Goal: Information Seeking & Learning: Learn about a topic

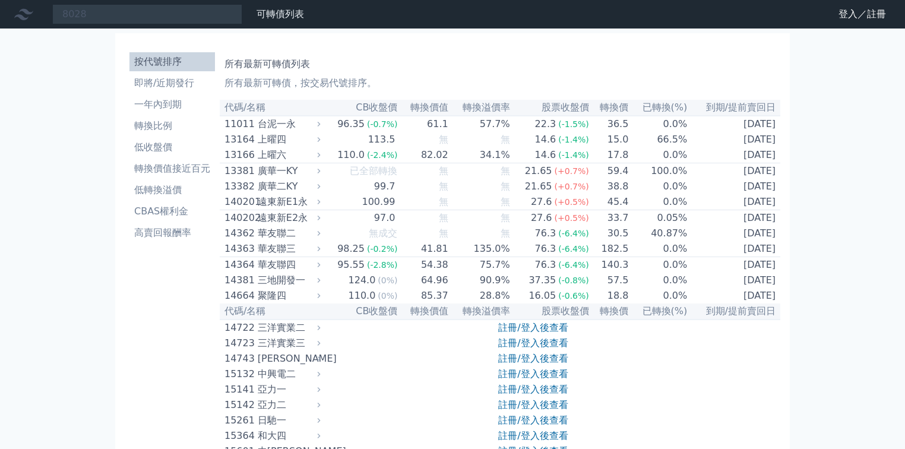
type input "8028"
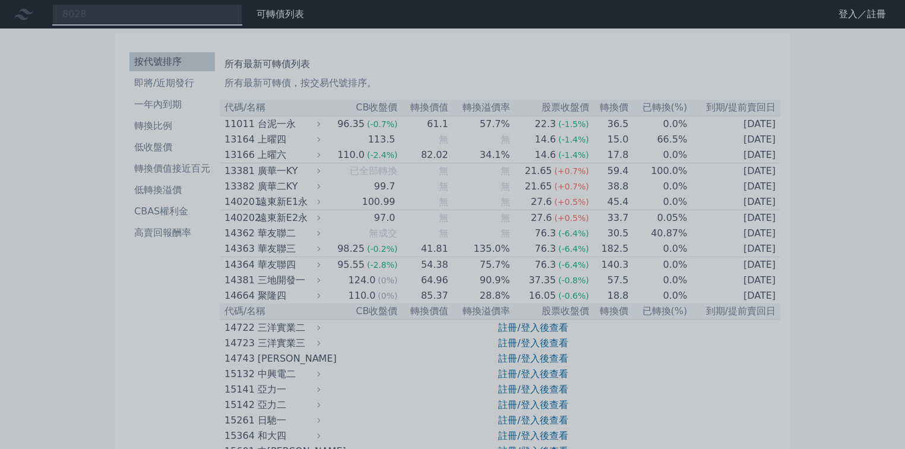
click at [159, 10] on div at bounding box center [452, 224] width 905 height 449
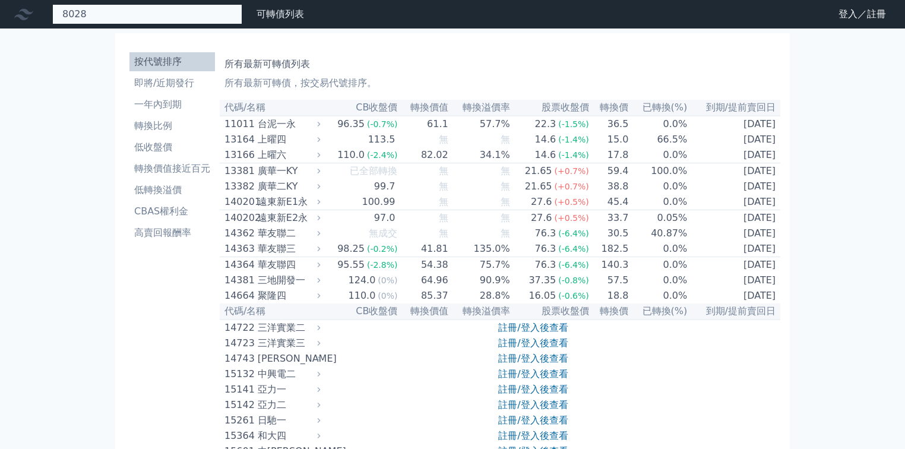
click at [159, 10] on div "8028" at bounding box center [147, 14] width 190 height 20
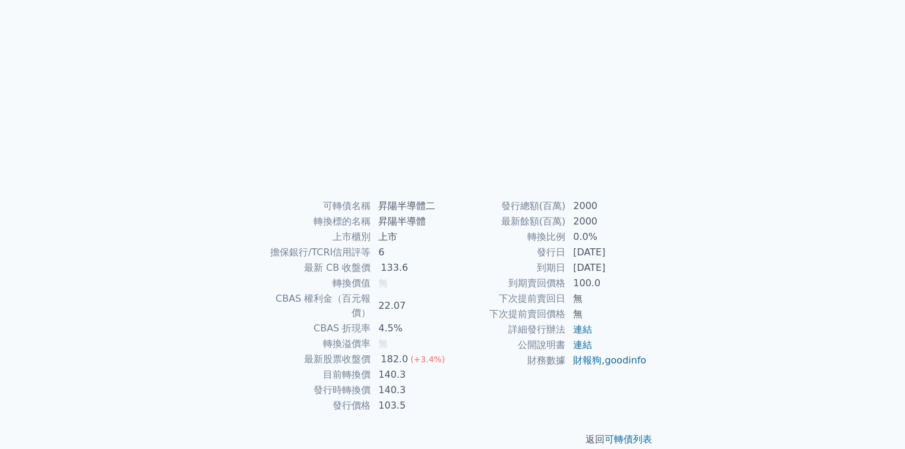
scroll to position [101, 0]
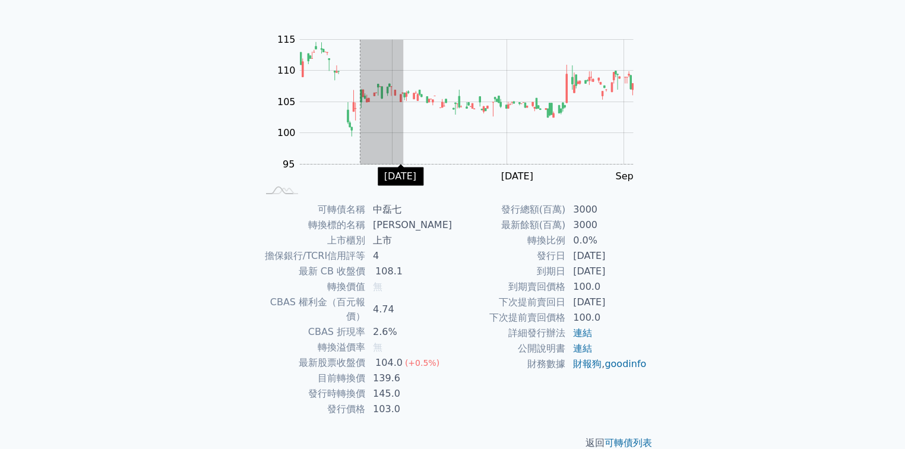
scroll to position [95, 0]
click at [353, 254] on div "可轉債列表 › 53887 中磊七 53887 中磊七 可轉債詳細資訊 Zoom Out 100 85 90 95 100 105 110 115 120 L…" at bounding box center [452, 201] width 418 height 536
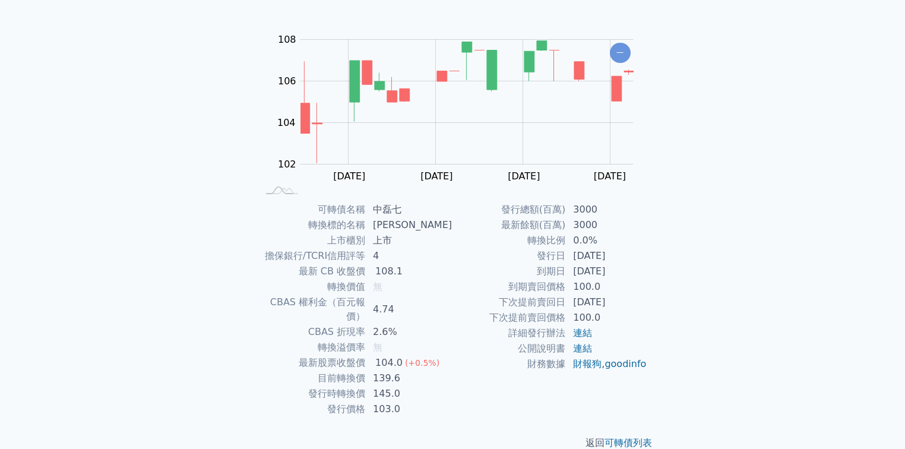
click at [356, 254] on td "擔保銀行/TCRI信用評等" at bounding box center [312, 255] width 108 height 15
click at [392, 214] on div "可轉債列表 › 53887 中磊七 53887 中磊七 可轉債詳細資訊 Zoom Out 104 85 90 108 100 106 104 102 120 …" at bounding box center [452, 201] width 418 height 536
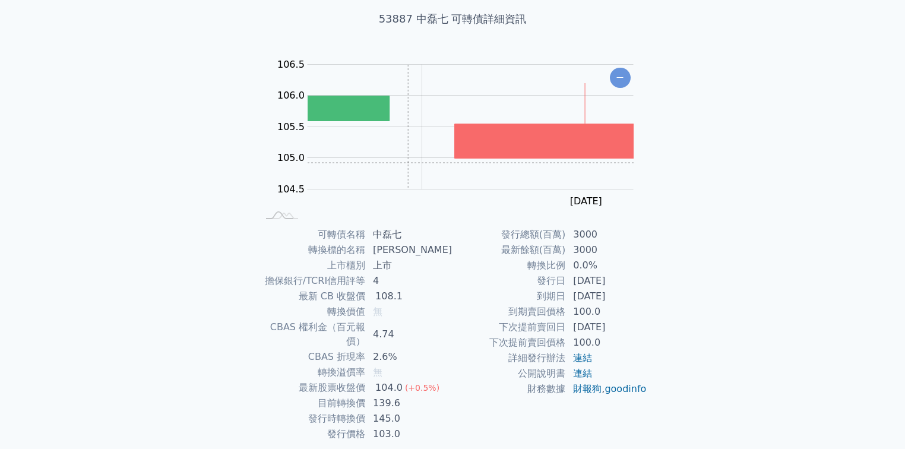
scroll to position [53, 0]
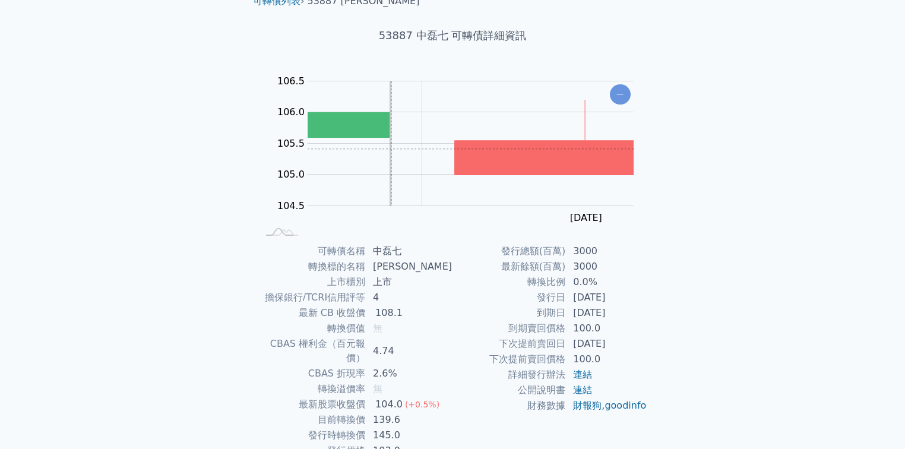
click at [401, 125] on rect "Chart" at bounding box center [471, 143] width 326 height 125
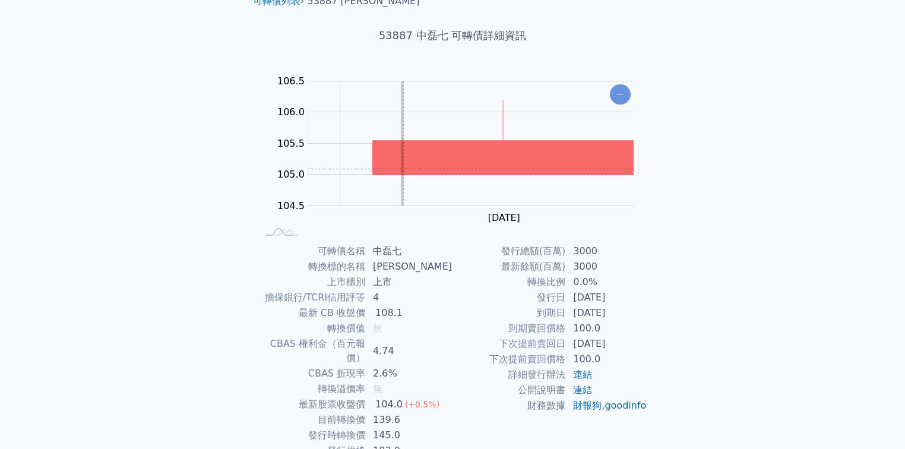
click at [404, 189] on g "Zoom Out" at bounding box center [340, 143] width 587 height 125
click at [613, 93] on icon "Chart" at bounding box center [620, 94] width 21 height 20
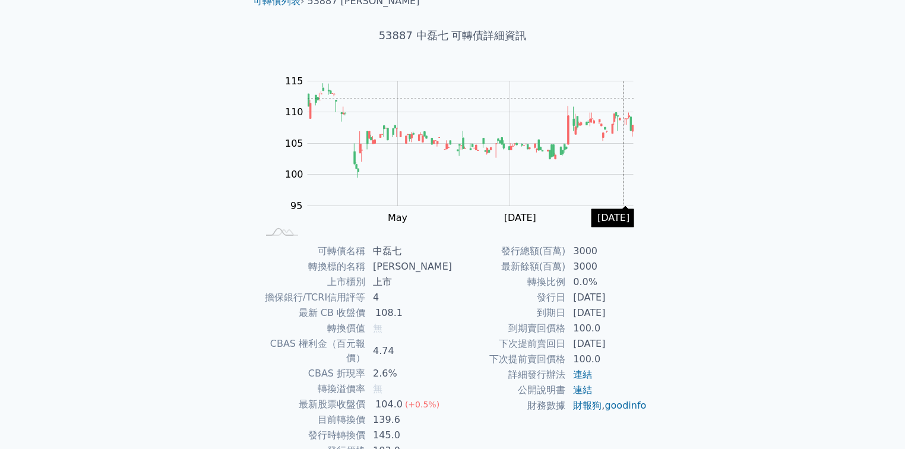
click at [623, 98] on rect "Chart" at bounding box center [471, 143] width 326 height 125
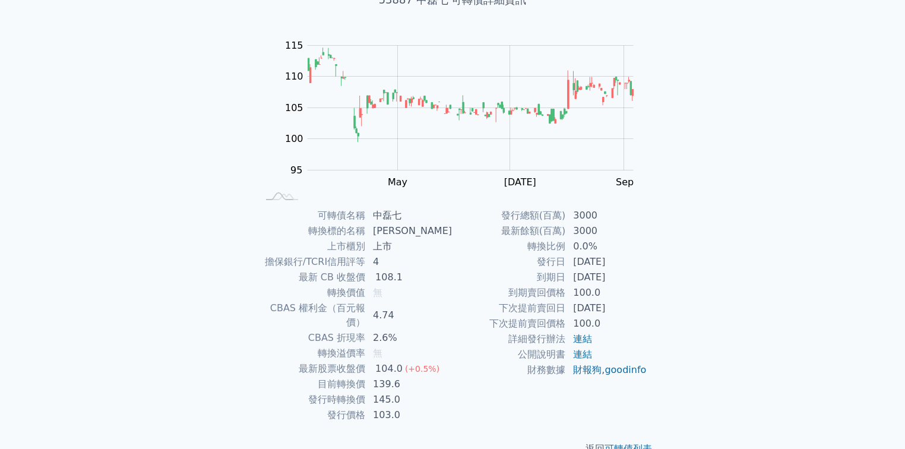
scroll to position [101, 0]
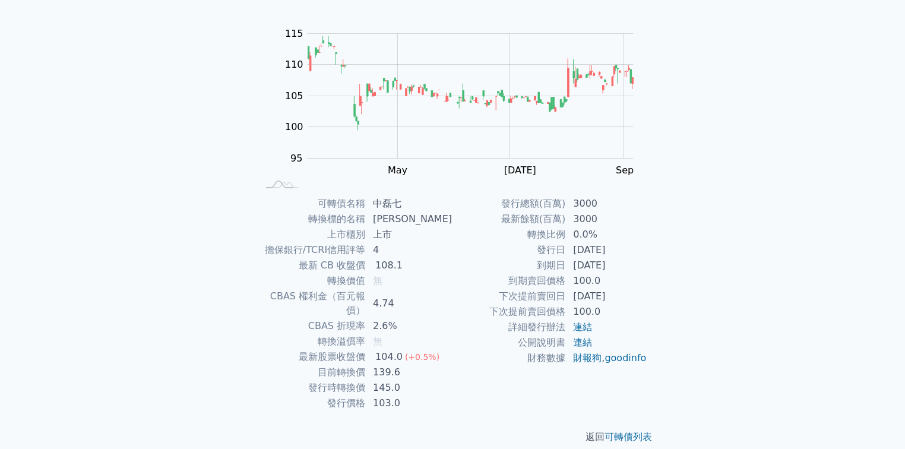
click at [472, 331] on td "詳細發行辦法" at bounding box center [509, 327] width 113 height 15
click at [390, 281] on td "無" at bounding box center [409, 280] width 87 height 15
drag, startPoint x: 360, startPoint y: 347, endPoint x: 414, endPoint y: 341, distance: 53.7
click at [414, 349] on tr "最新股票收盤價 104.0 (+0.5%)" at bounding box center [355, 356] width 195 height 15
drag, startPoint x: 373, startPoint y: 359, endPoint x: 401, endPoint y: 359, distance: 28.5
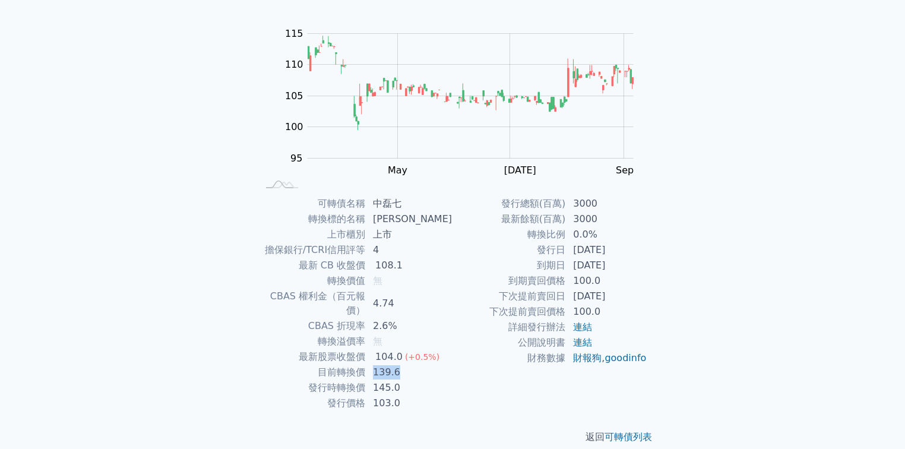
click at [405, 365] on td "139.6" at bounding box center [409, 372] width 87 height 15
drag, startPoint x: 391, startPoint y: 371, endPoint x: 416, endPoint y: 368, distance: 25.1
click at [415, 380] on tr "發行時轉換價 145.0" at bounding box center [355, 387] width 195 height 15
